Goal: Task Accomplishment & Management: Manage account settings

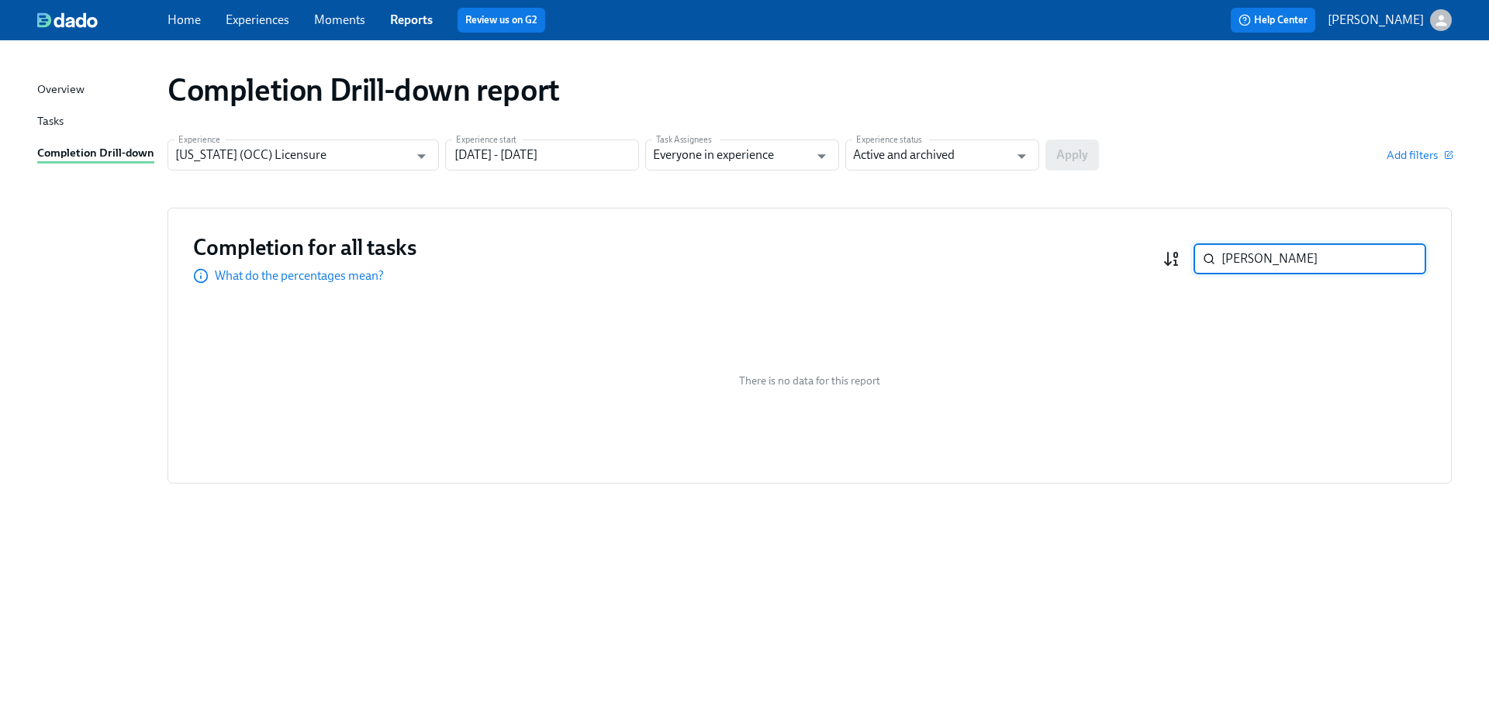
drag, startPoint x: 1317, startPoint y: 261, endPoint x: 1180, endPoint y: 253, distance: 136.7
click at [1180, 253] on div "[PERSON_NAME] ​" at bounding box center [1294, 258] width 264 height 31
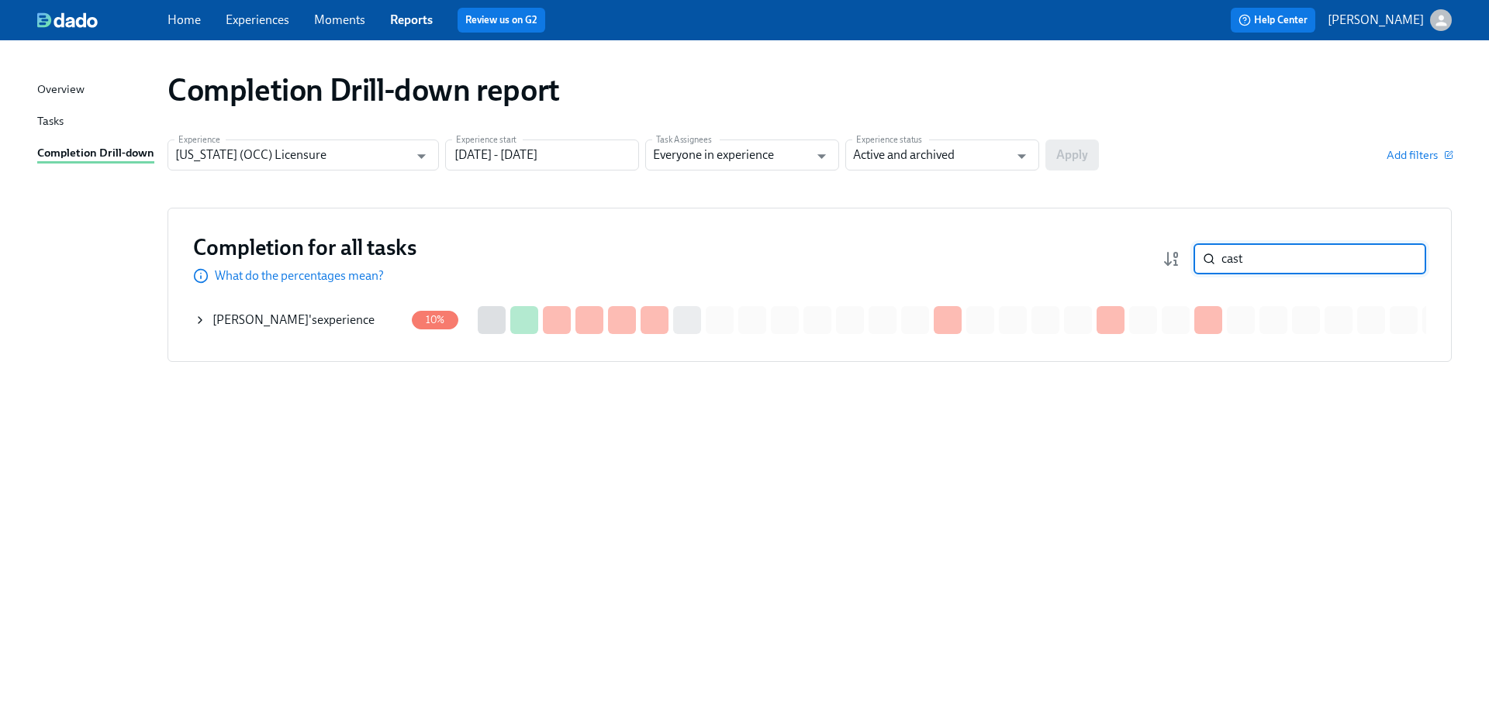
type input "cast"
click at [355, 322] on div "[PERSON_NAME] 's experience" at bounding box center [293, 320] width 162 height 17
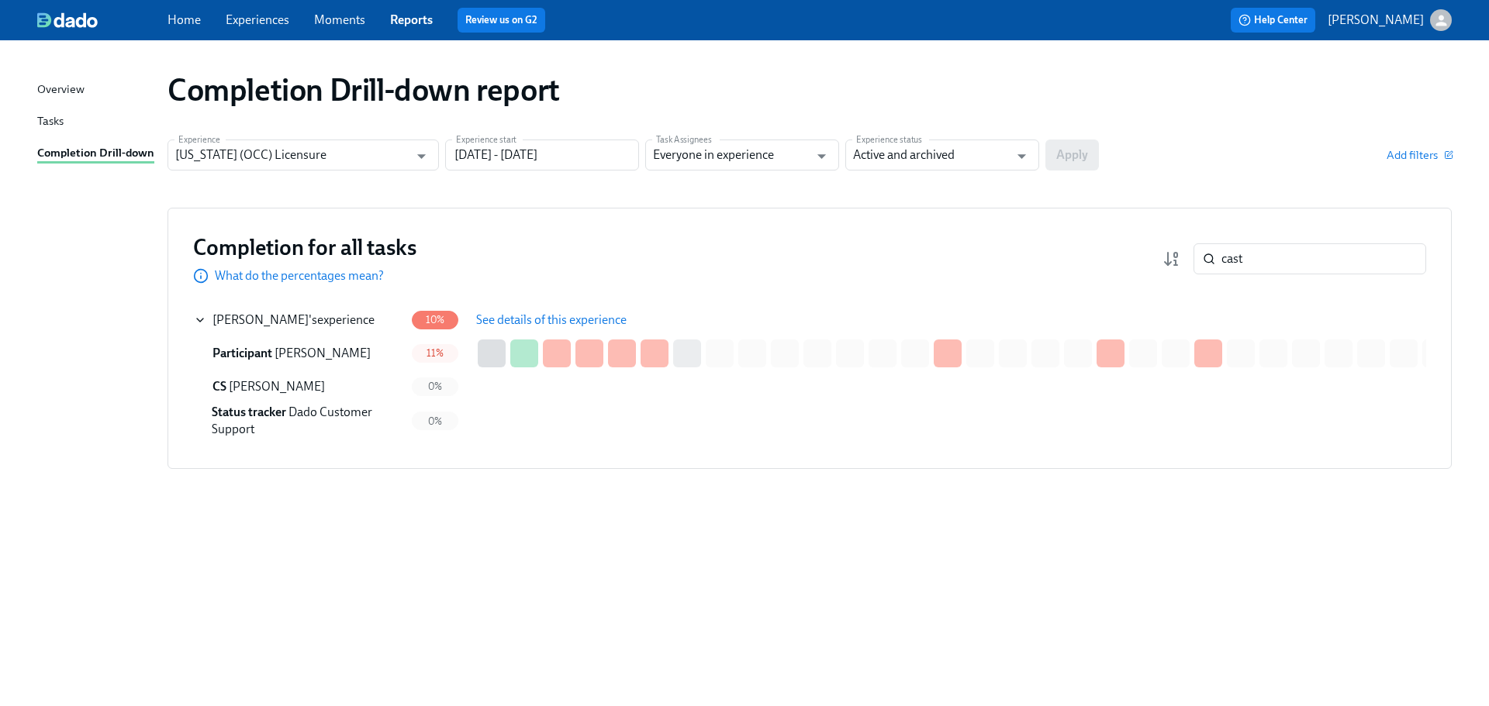
click at [523, 319] on span "See details of this experience" at bounding box center [551, 320] width 150 height 16
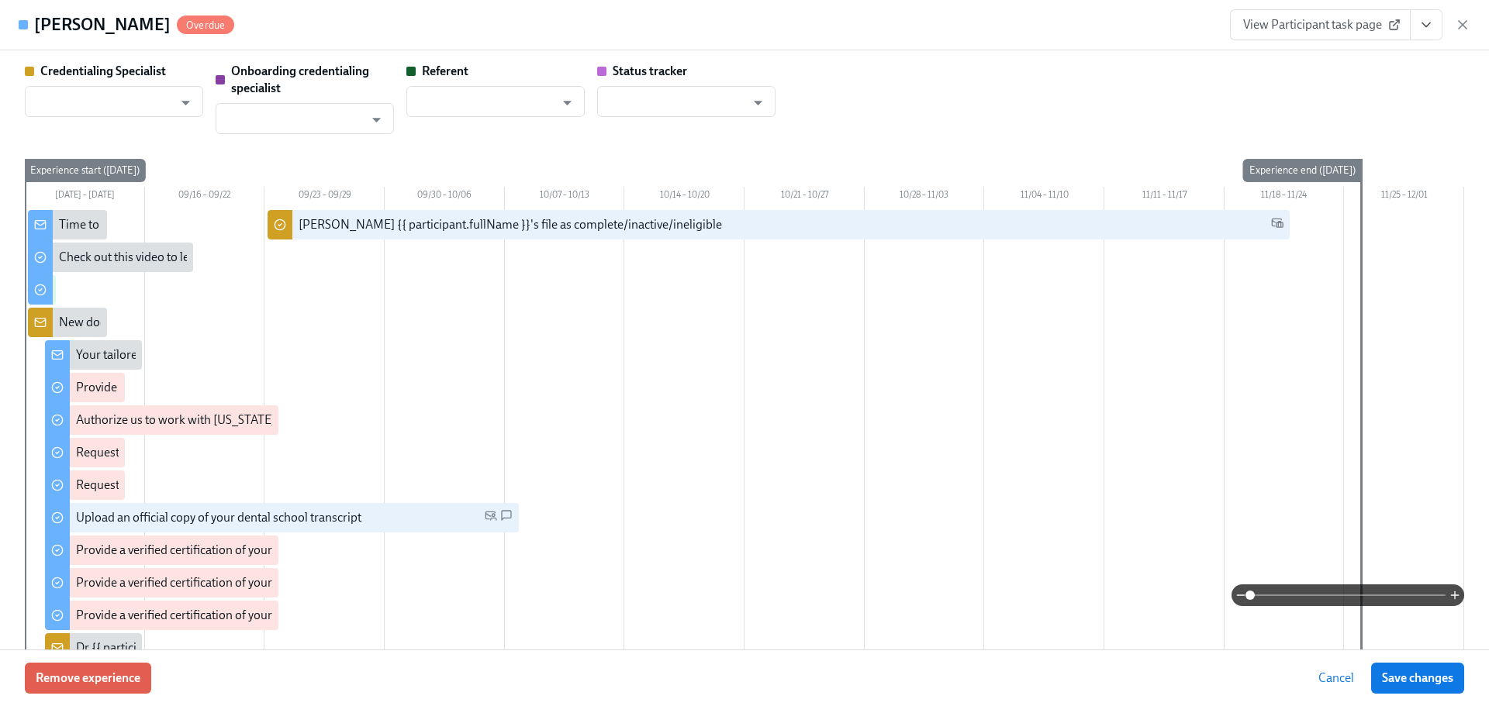
type input "[PERSON_NAME]"
type input "Dado Customer Support"
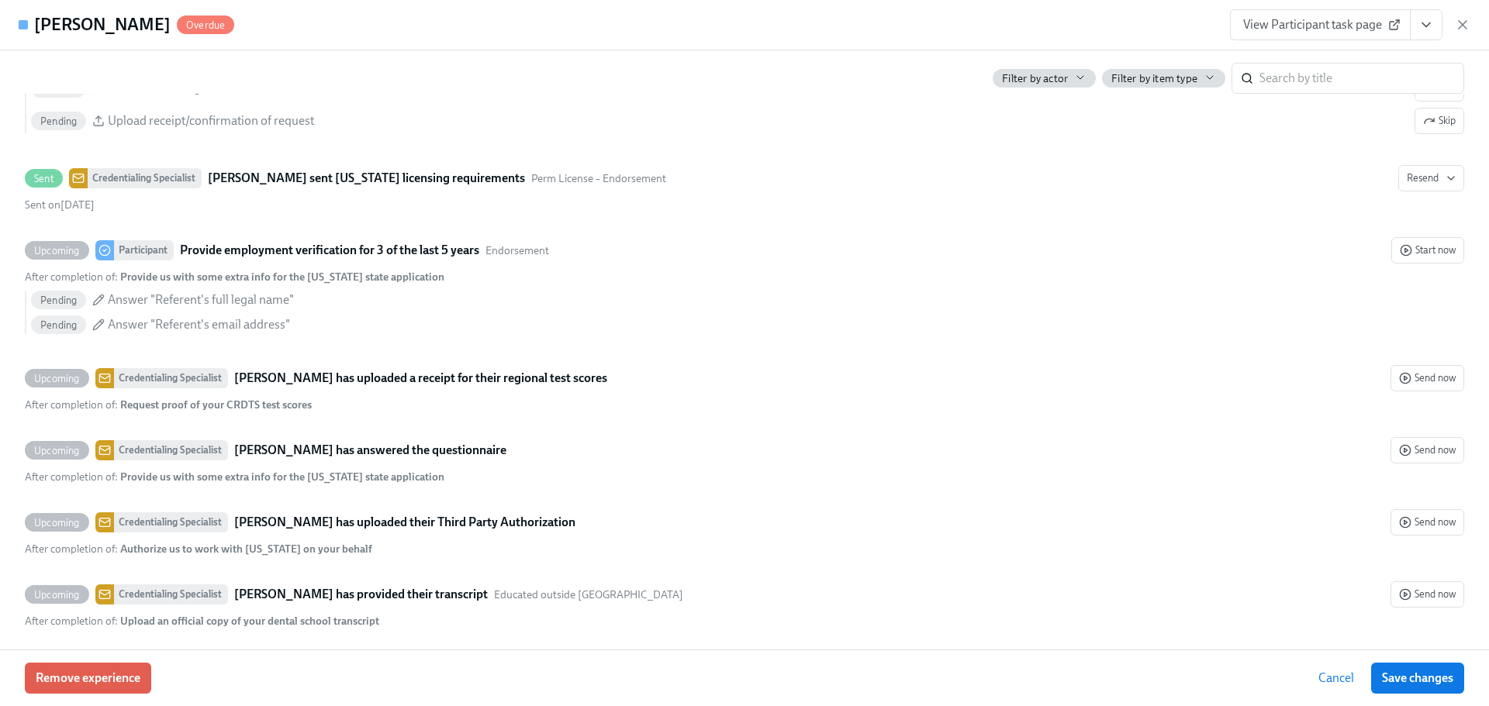
scroll to position [3489, 0]
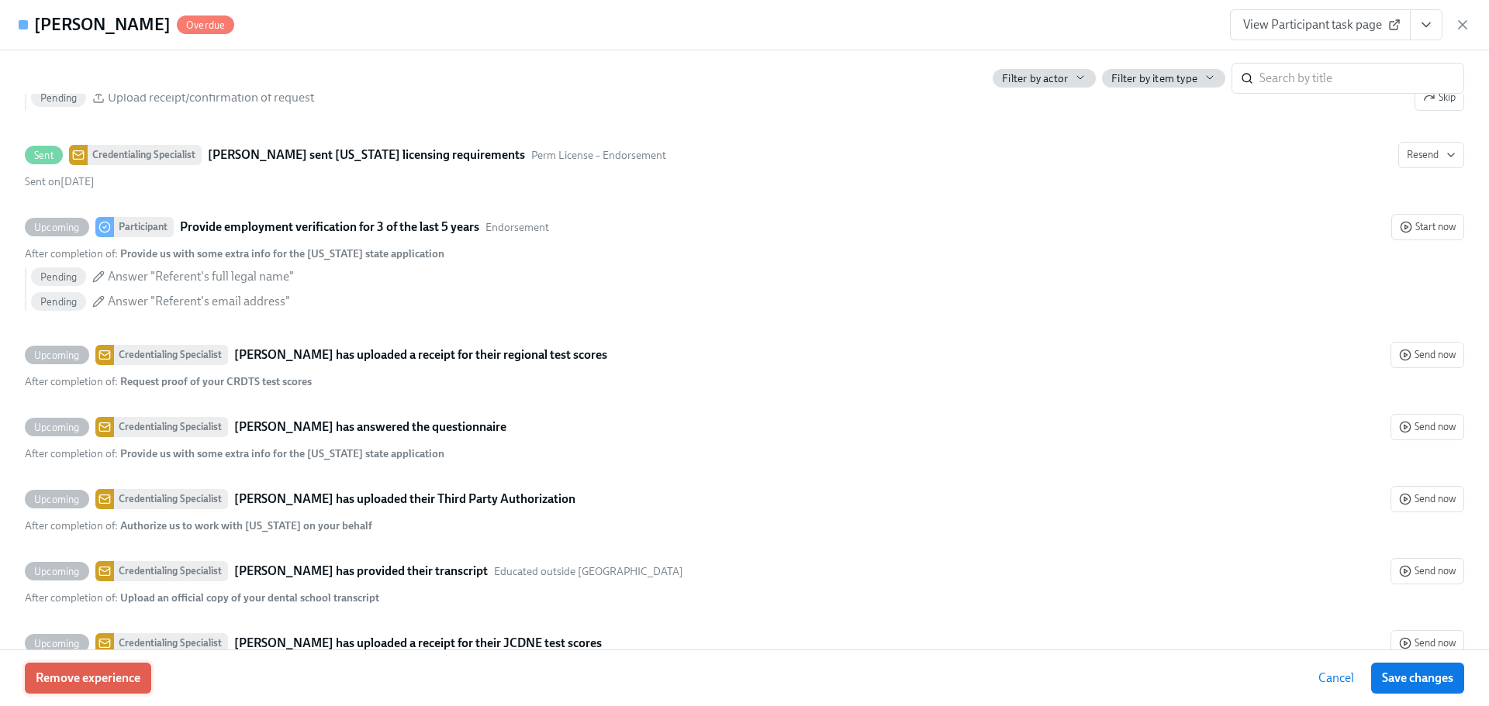
click at [104, 675] on span "Remove experience" at bounding box center [88, 679] width 105 height 16
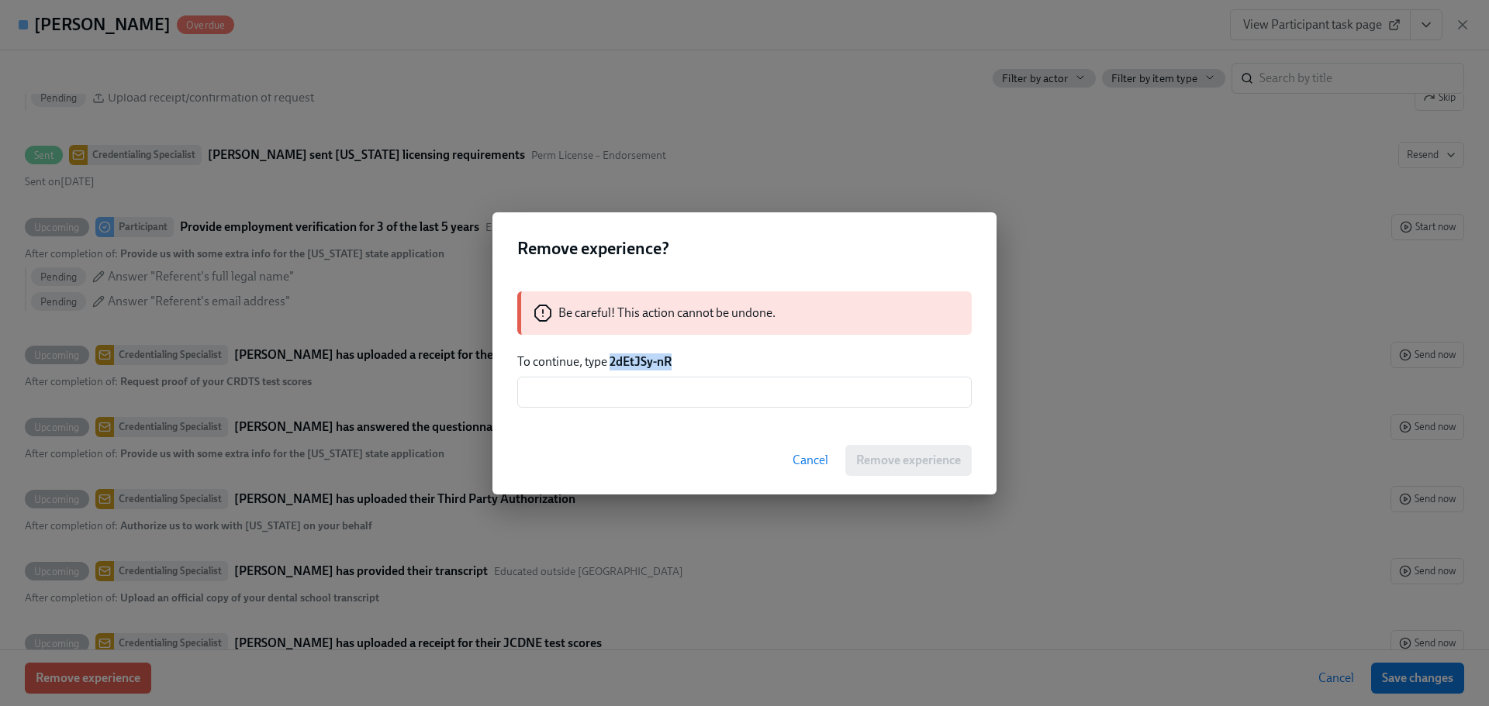
drag, startPoint x: 687, startPoint y: 366, endPoint x: 611, endPoint y: 361, distance: 76.1
click at [611, 361] on p "To continue, type 2dEtJSy-nR" at bounding box center [744, 362] width 454 height 17
copy strong "2dEtJSy-nR"
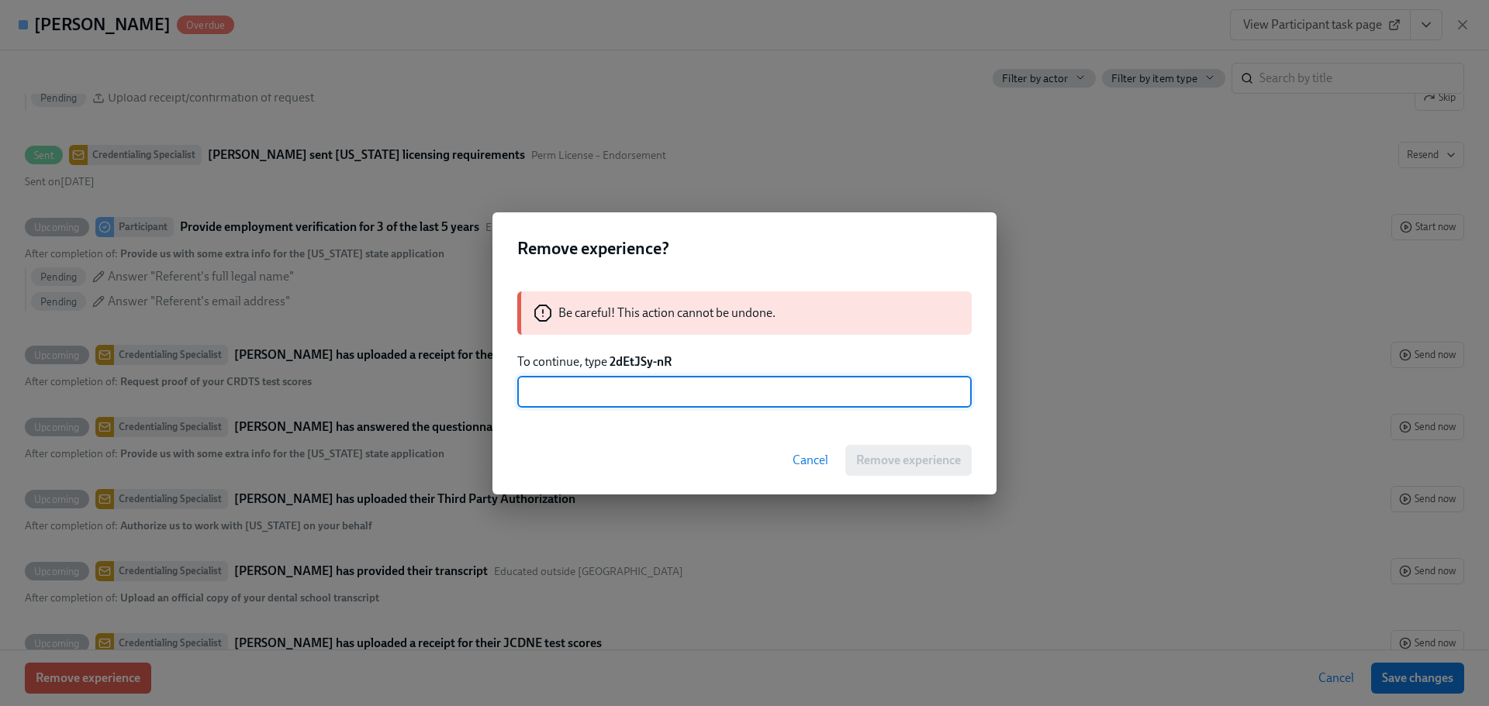
click at [697, 389] on input "text" at bounding box center [744, 392] width 454 height 31
paste input "2dEtJSy-nR"
type input "2dEtJSy-nR"
click at [902, 459] on span "Remove experience" at bounding box center [908, 461] width 105 height 16
